Goal: Task Accomplishment & Management: Use online tool/utility

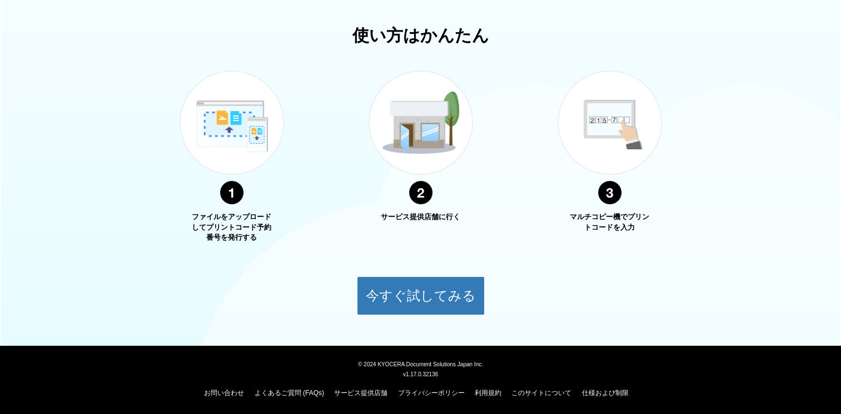
scroll to position [374, 0]
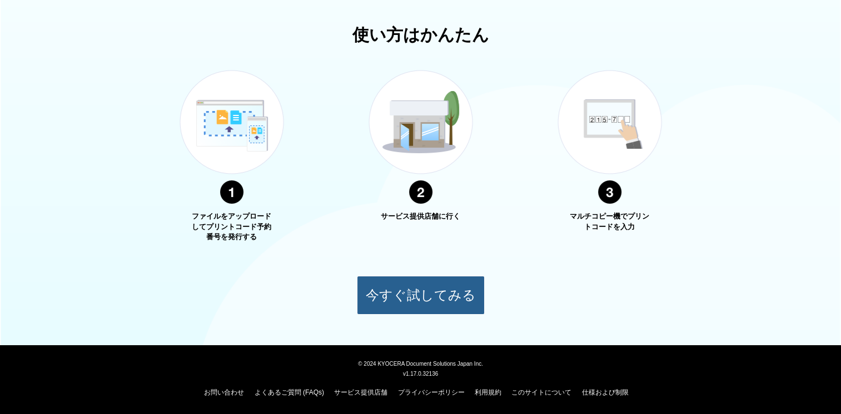
click at [416, 291] on button "今すぐ試してみる" at bounding box center [421, 295] width 128 height 39
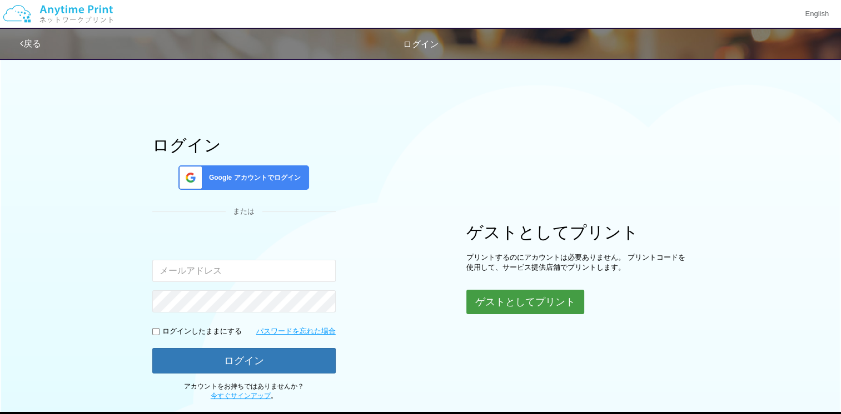
click at [477, 299] on button "ゲストとしてプリント" at bounding box center [525, 302] width 118 height 24
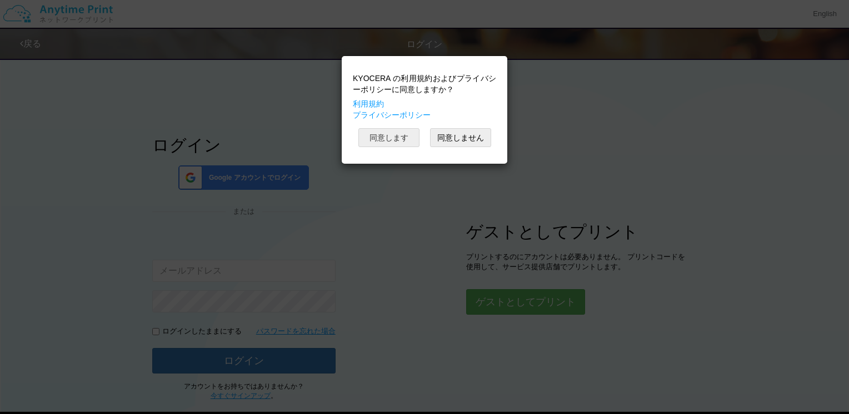
click at [390, 141] on button "同意します" at bounding box center [388, 137] width 61 height 19
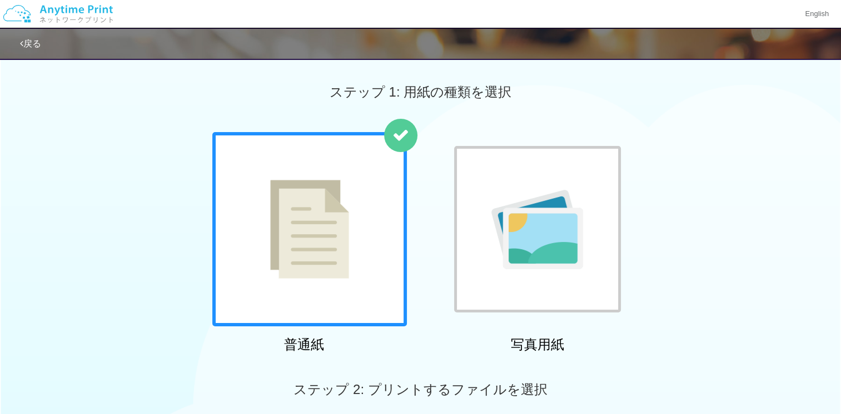
click at [341, 180] on img at bounding box center [309, 229] width 79 height 99
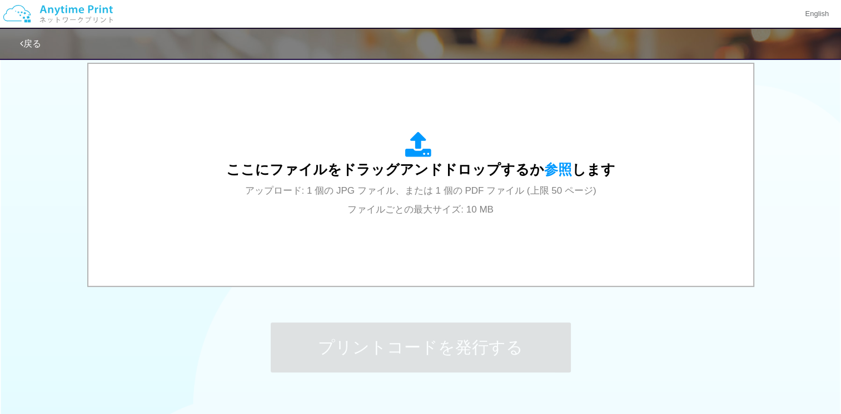
scroll to position [333, 0]
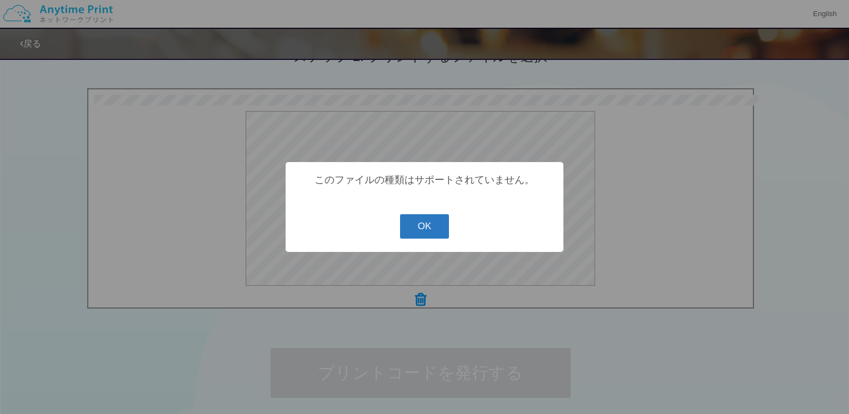
click at [431, 230] on button "OK" at bounding box center [424, 226] width 49 height 24
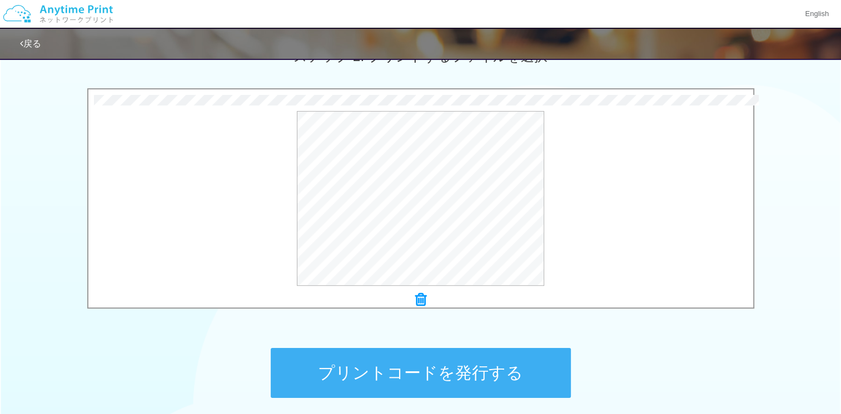
click at [399, 365] on button "プリントコードを発行する" at bounding box center [421, 373] width 300 height 50
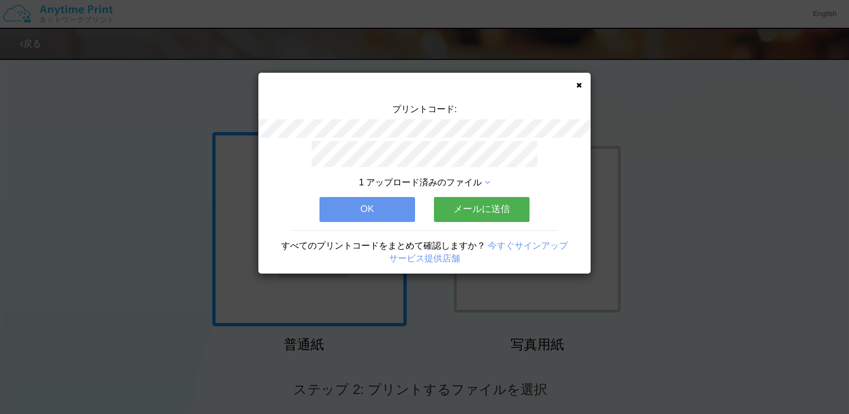
click at [468, 202] on button "メールに送信" at bounding box center [482, 209] width 96 height 24
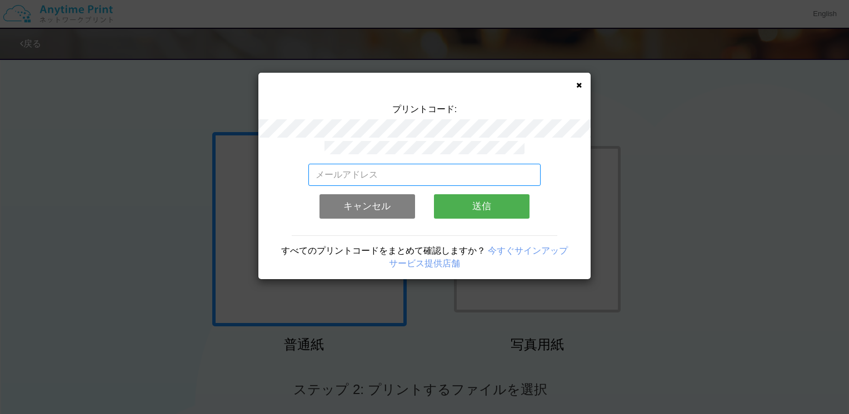
click at [401, 173] on input "email" at bounding box center [424, 175] width 233 height 22
type input "[EMAIL_ADDRESS][DOMAIN_NAME]"
click at [475, 203] on button "送信" at bounding box center [482, 206] width 96 height 24
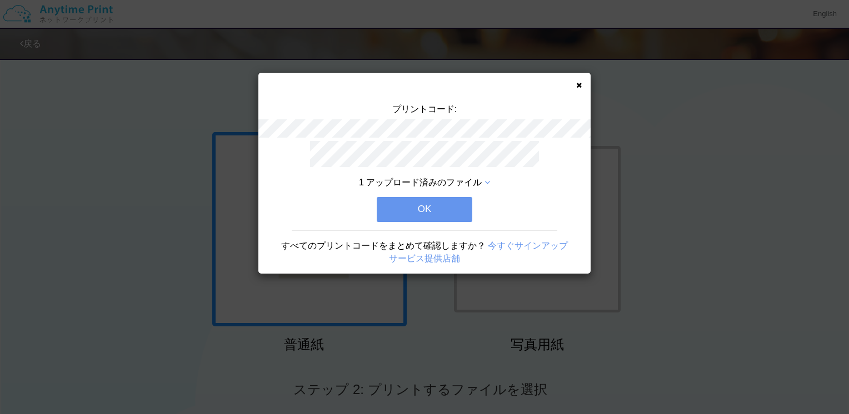
click at [456, 208] on button "OK" at bounding box center [425, 209] width 96 height 24
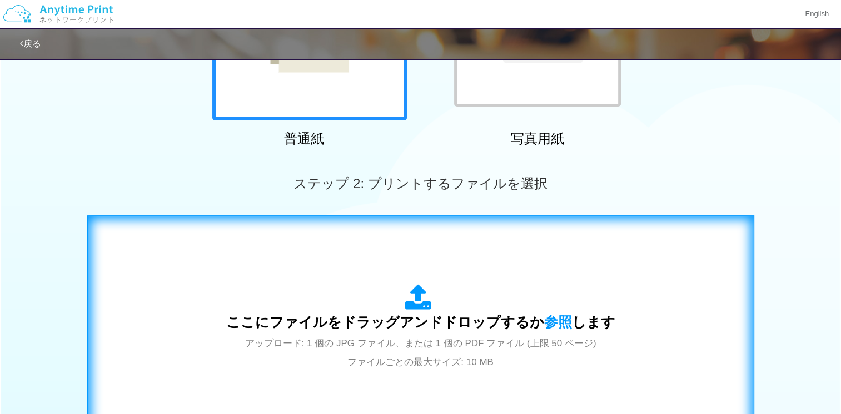
scroll to position [222, 0]
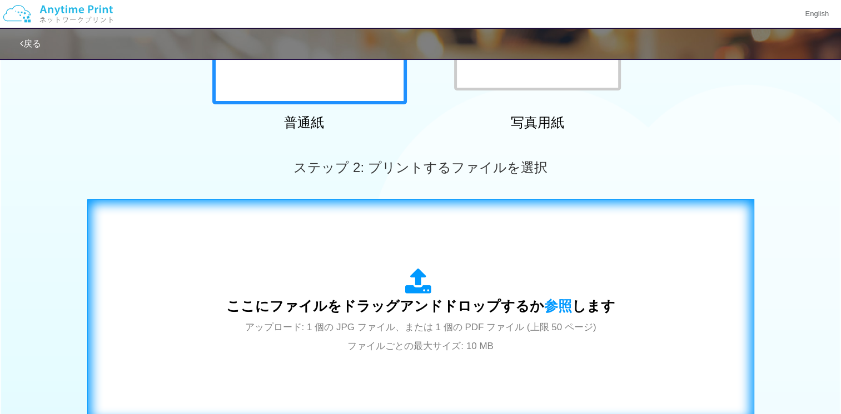
click at [418, 287] on icon at bounding box center [420, 282] width 31 height 28
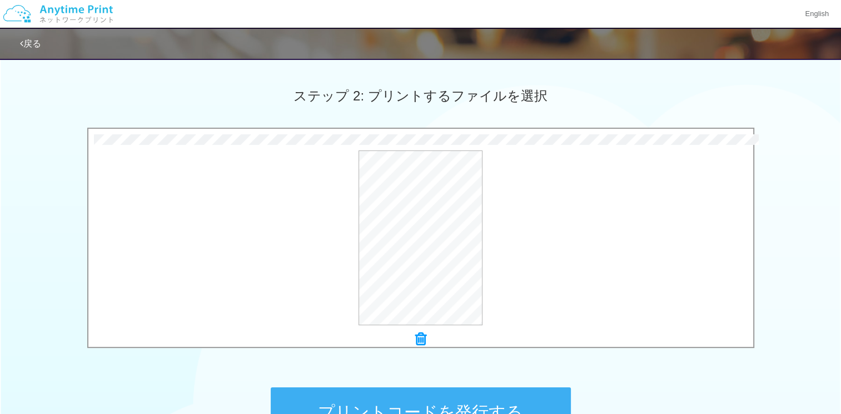
scroll to position [430, 0]
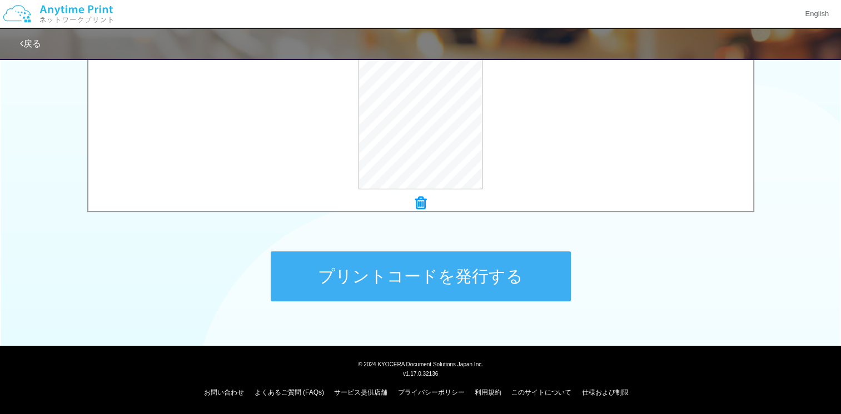
click at [416, 279] on button "プリントコードを発行する" at bounding box center [421, 277] width 300 height 50
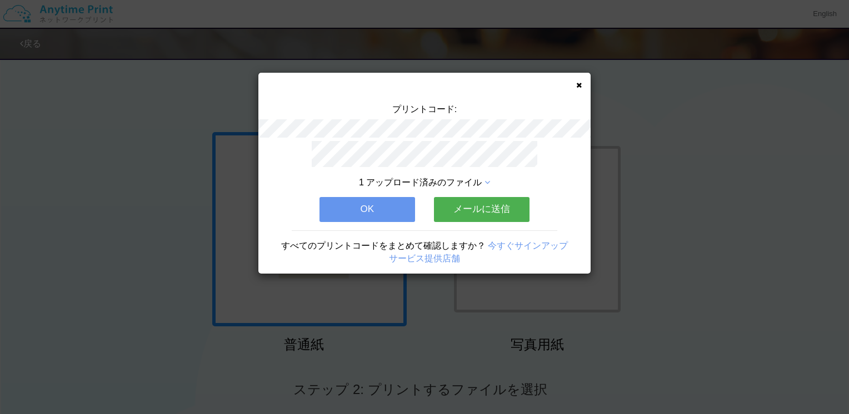
click at [464, 202] on button "メールに送信" at bounding box center [482, 209] width 96 height 24
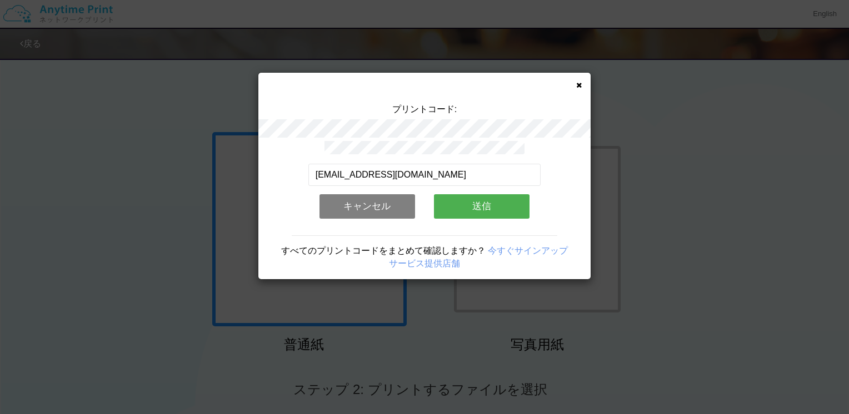
click at [469, 202] on button "送信" at bounding box center [482, 206] width 96 height 24
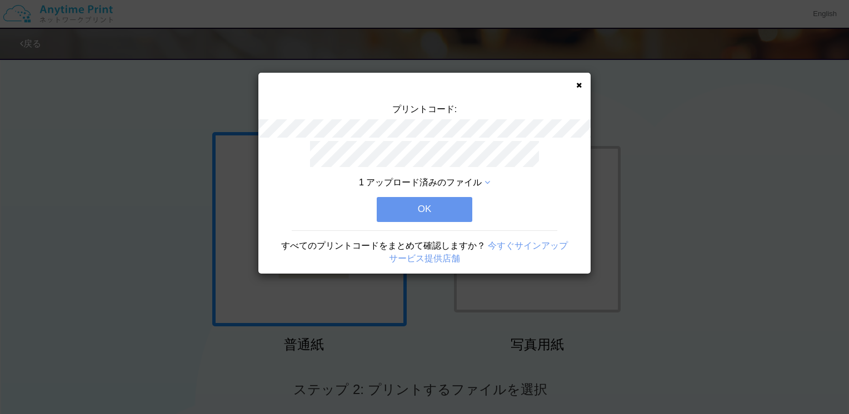
click at [443, 206] on button "OK" at bounding box center [425, 209] width 96 height 24
